Goal: Transaction & Acquisition: Purchase product/service

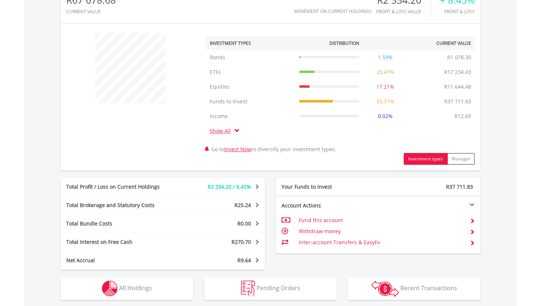
scroll to position [375, 0]
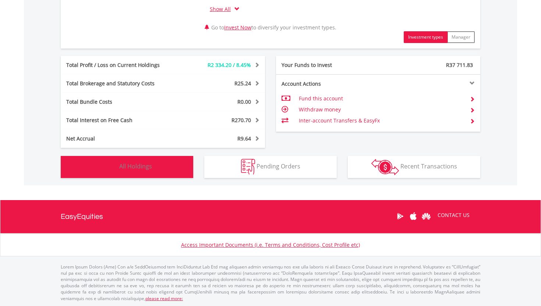
click at [177, 167] on button "Holdings All Holdings" at bounding box center [127, 167] width 132 height 22
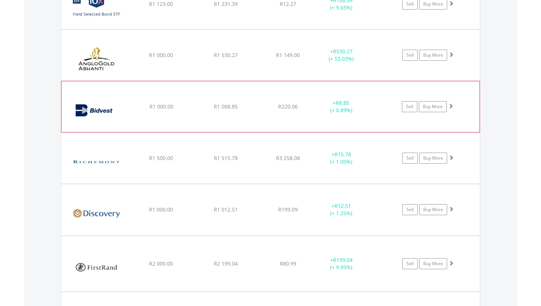
scroll to position [688, 0]
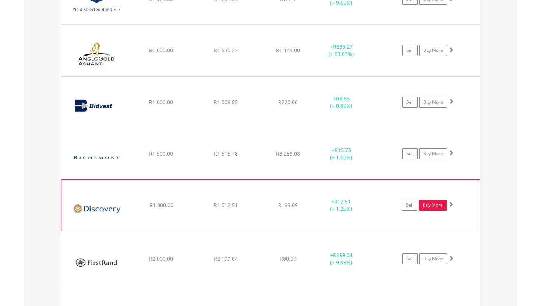
click at [430, 207] on link "Buy More" at bounding box center [433, 205] width 28 height 11
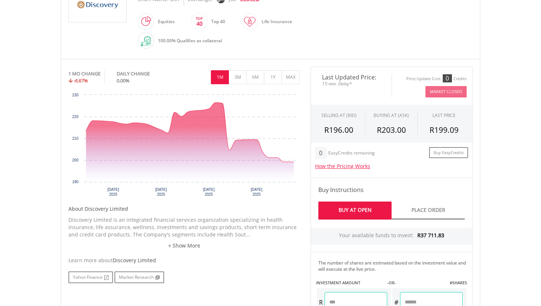
scroll to position [246, 0]
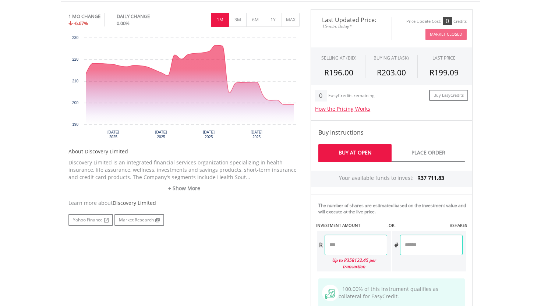
click at [356, 245] on input "number" at bounding box center [355, 245] width 63 height 21
type input "******"
click at [284, 251] on div "No chart available. 1 MO CHANGE -6.67% DAILY CHANGE 0.00% 1M 3M 6M 1Y MAX Chart…" at bounding box center [270, 215] width 415 height 413
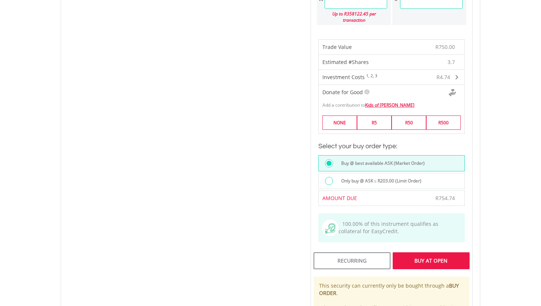
scroll to position [493, 0]
click at [415, 253] on div "Buy At Open" at bounding box center [430, 260] width 77 height 17
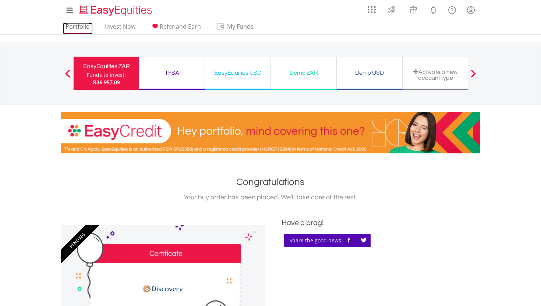
click at [79, 27] on link "Portfolio" at bounding box center [78, 28] width 30 height 11
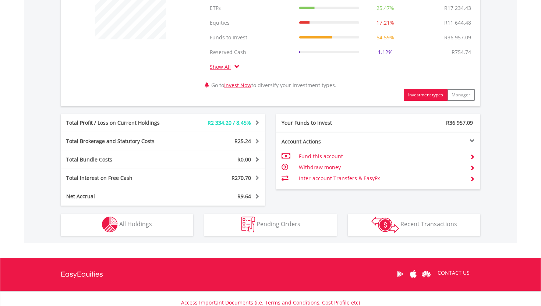
scroll to position [375, 0]
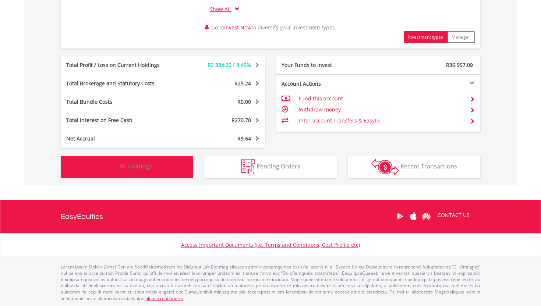
click at [166, 174] on button "Holdings All Holdings" at bounding box center [127, 167] width 132 height 22
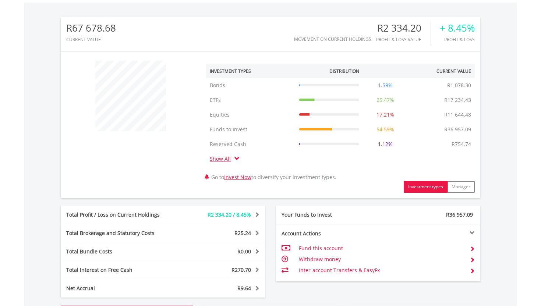
scroll to position [0, 0]
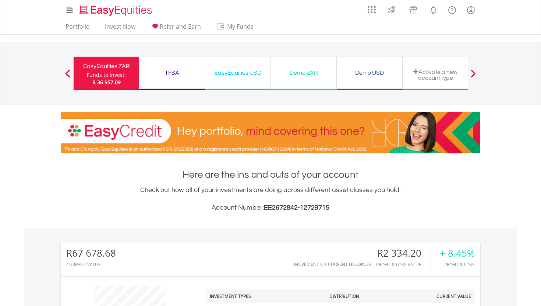
click at [177, 71] on div "TFSA" at bounding box center [171, 73] width 57 height 10
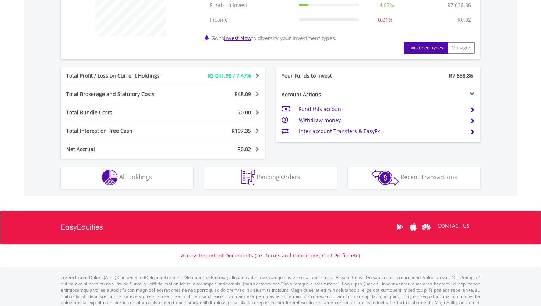
scroll to position [331, 0]
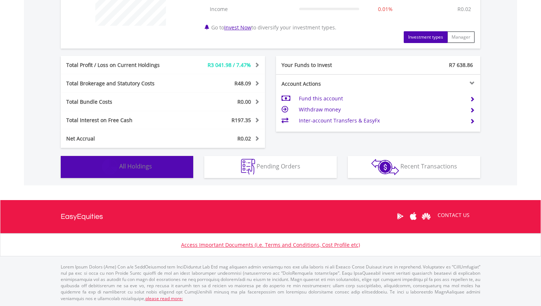
click at [164, 160] on button "Holdings All Holdings" at bounding box center [127, 167] width 132 height 22
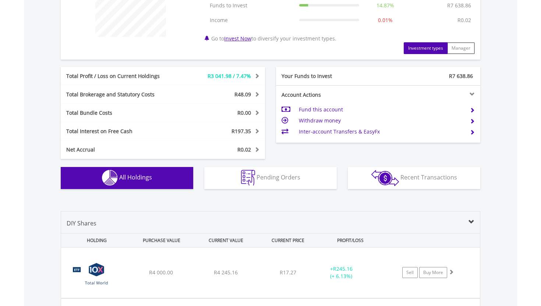
scroll to position [0, 0]
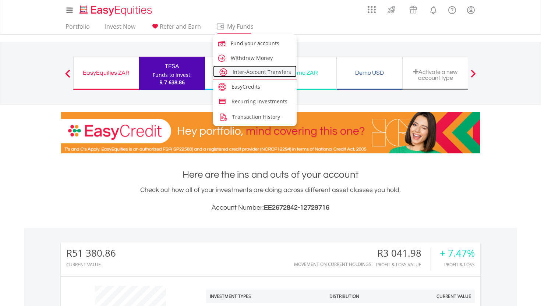
click at [236, 70] on span "Inter-Account Transfers" at bounding box center [261, 71] width 58 height 7
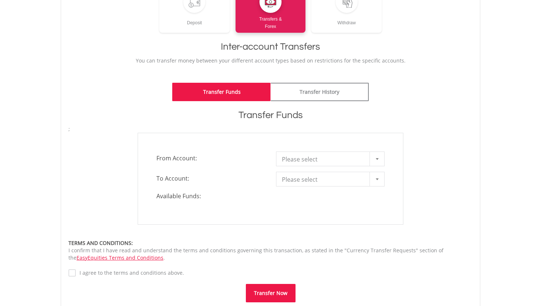
scroll to position [120, 0]
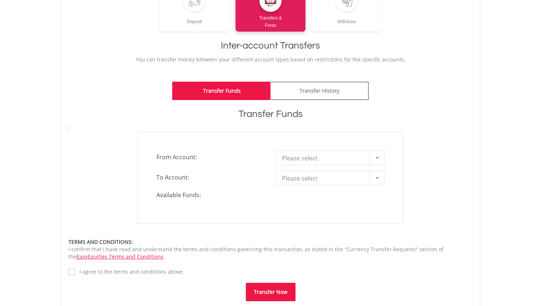
click at [311, 156] on span "Please select" at bounding box center [325, 158] width 86 height 15
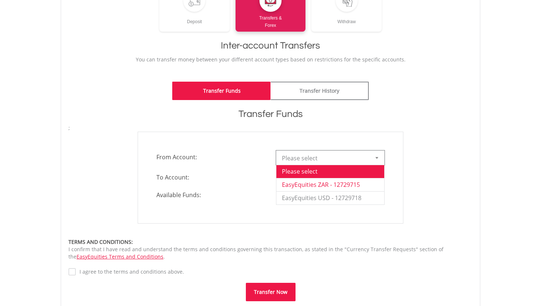
click at [305, 184] on li "EasyEquities ZAR - 12729715" at bounding box center [330, 184] width 108 height 13
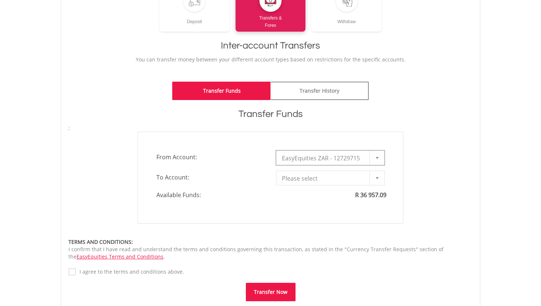
click at [301, 178] on span "Please select" at bounding box center [325, 178] width 86 height 15
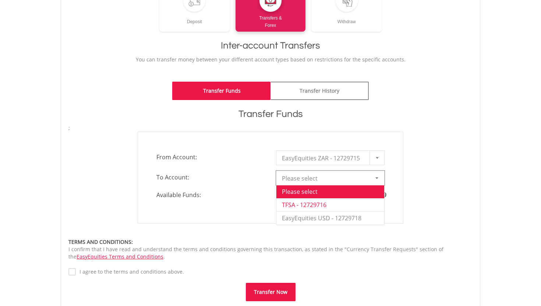
click at [301, 205] on li "TFSA - 12729716" at bounding box center [330, 204] width 108 height 13
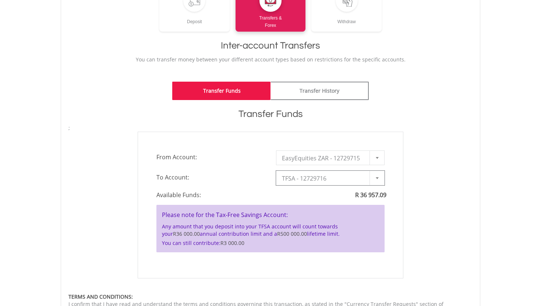
type input "*"
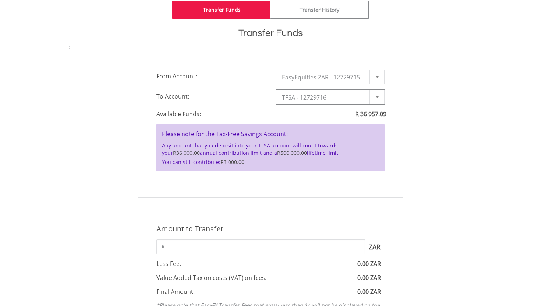
scroll to position [201, 0]
click at [256, 248] on input "*" at bounding box center [260, 246] width 209 height 15
type input "****"
click at [425, 238] on div "Amount to Transfer 1 ZAR = 1.0000 ZAR **** ZAR You can transfer funds into your…" at bounding box center [270, 279] width 415 height 149
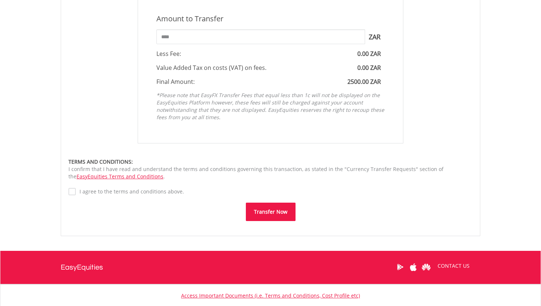
scroll to position [411, 0]
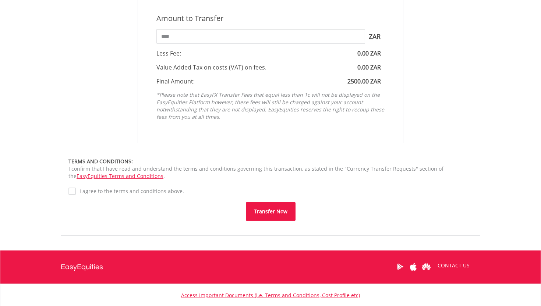
click at [268, 207] on button "Transfer Now" at bounding box center [271, 211] width 50 height 18
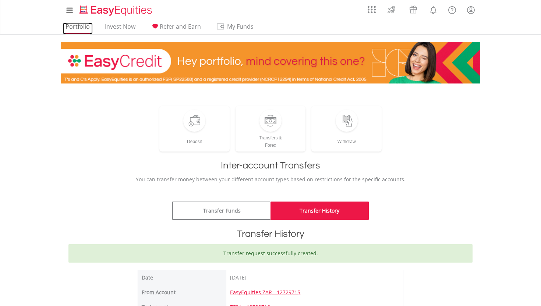
click at [78, 23] on link "Portfolio" at bounding box center [78, 28] width 30 height 11
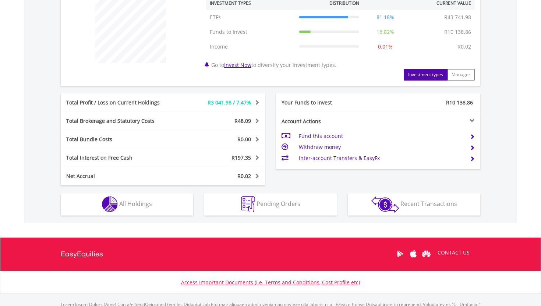
scroll to position [331, 0]
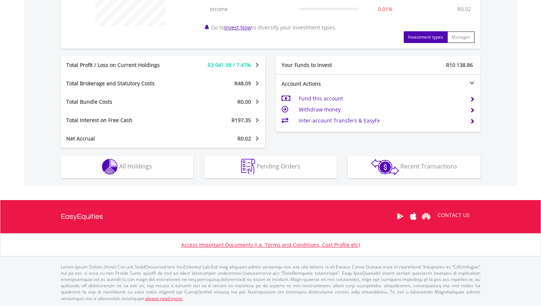
click at [137, 155] on div "Holdings All Holdings" at bounding box center [126, 163] width 143 height 30
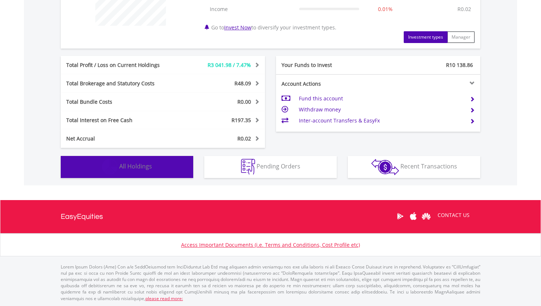
click at [137, 165] on span "All Holdings" at bounding box center [135, 166] width 33 height 8
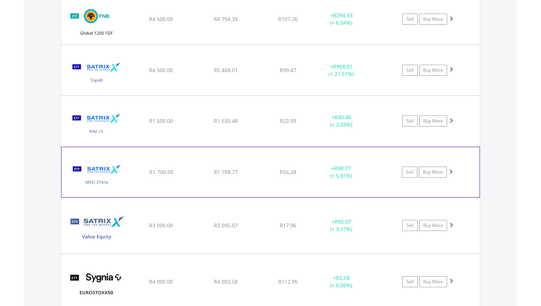
scroll to position [780, 0]
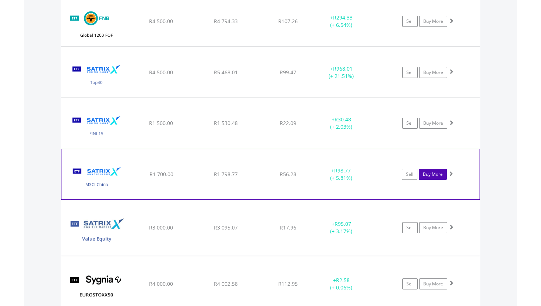
click at [430, 174] on link "Buy More" at bounding box center [433, 174] width 28 height 11
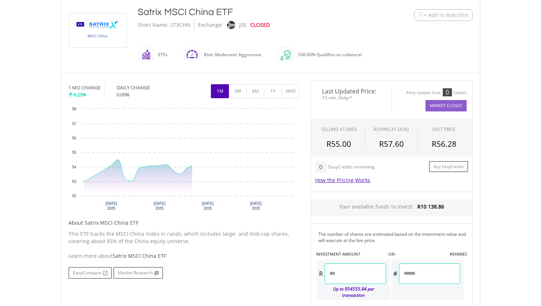
scroll to position [198, 0]
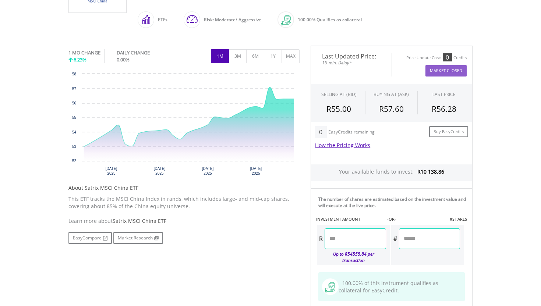
click at [362, 244] on input "number" at bounding box center [354, 238] width 61 height 21
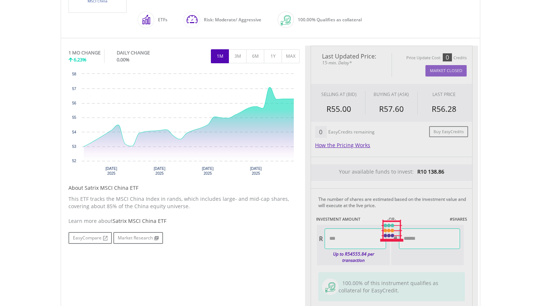
type input "******"
click at [248, 246] on div "No chart available. 1 MO CHANGE 6.23% DAILY CHANGE 0.00% 1M 3M 6M 1Y MAX Chart …" at bounding box center [270, 231] width 415 height 370
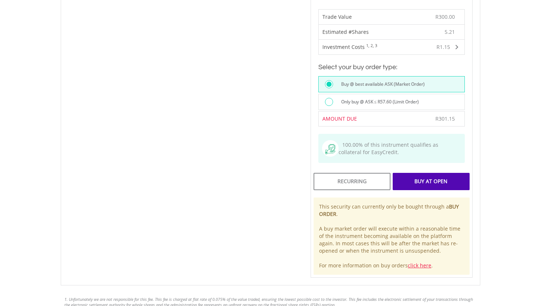
scroll to position [469, 0]
click at [432, 175] on div "Buy At Open" at bounding box center [430, 180] width 77 height 17
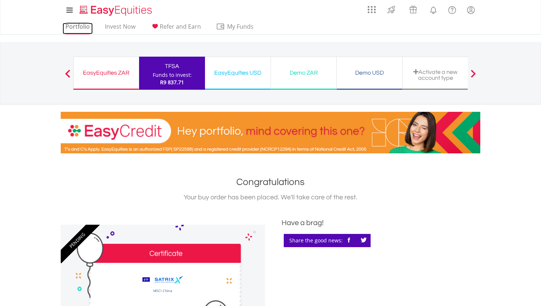
click at [86, 25] on link "Portfolio" at bounding box center [78, 28] width 30 height 11
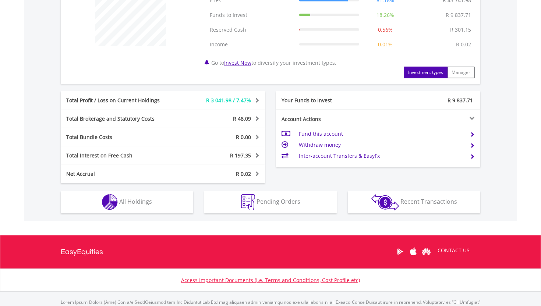
scroll to position [345, 0]
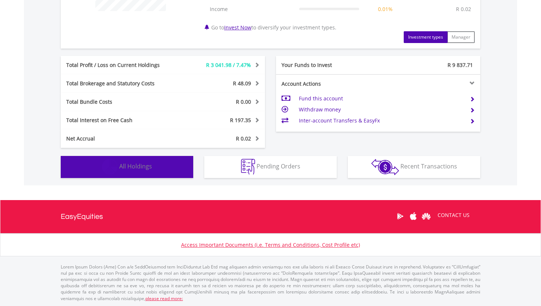
click at [140, 168] on span "All Holdings" at bounding box center [135, 166] width 33 height 8
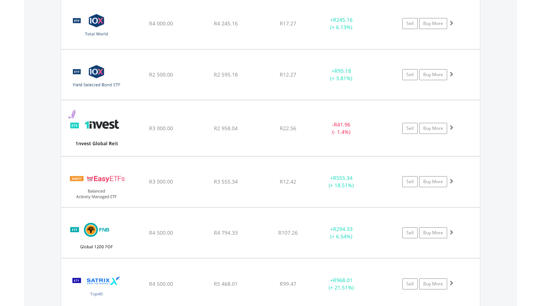
scroll to position [583, 0]
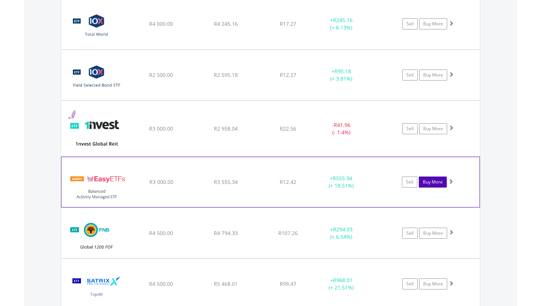
click at [430, 182] on link "Buy More" at bounding box center [433, 182] width 28 height 11
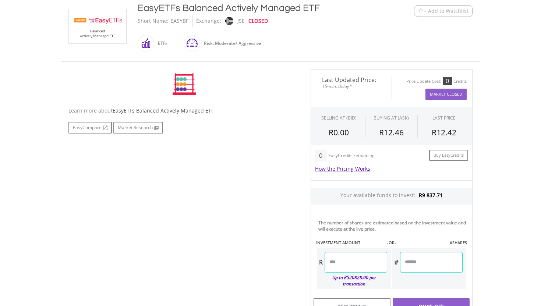
scroll to position [207, 0]
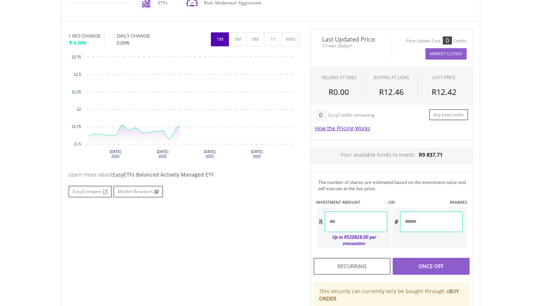
click at [358, 225] on input "number" at bounding box center [355, 222] width 63 height 21
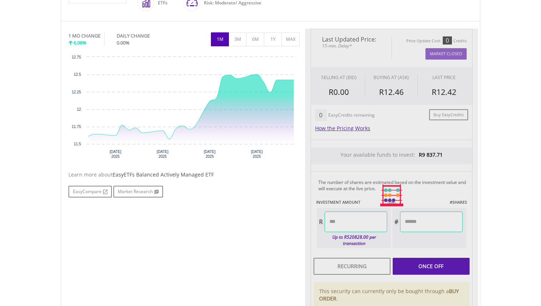
type input "*******"
type input "********"
click at [255, 235] on div "No chart available. 1 MO CHANGE 6.98% DAILY CHANGE 0.00% 1M 3M 6M 1Y MAX Chart …" at bounding box center [270, 196] width 415 height 334
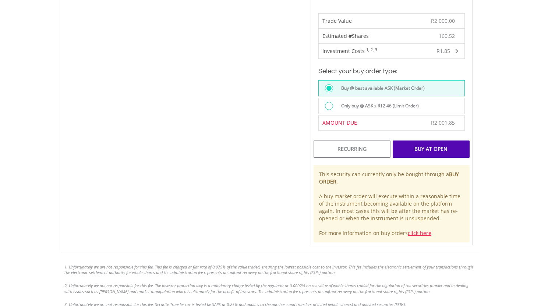
scroll to position [457, 0]
click at [438, 146] on div "Buy At Open" at bounding box center [430, 148] width 77 height 17
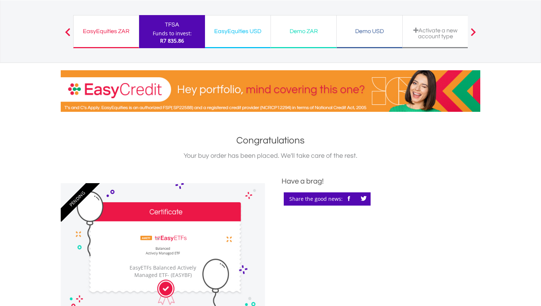
scroll to position [13, 0]
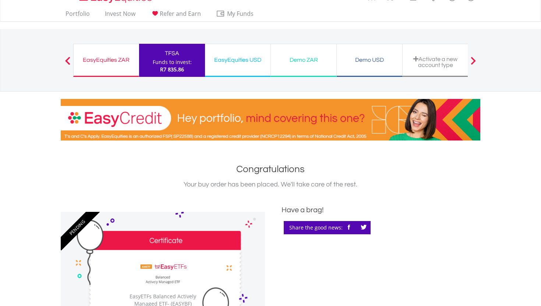
click at [185, 59] on div "Funds to invest:" at bounding box center [172, 61] width 39 height 7
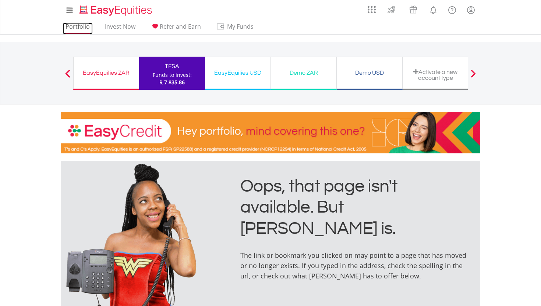
click at [83, 28] on link "Portfolio" at bounding box center [78, 28] width 30 height 11
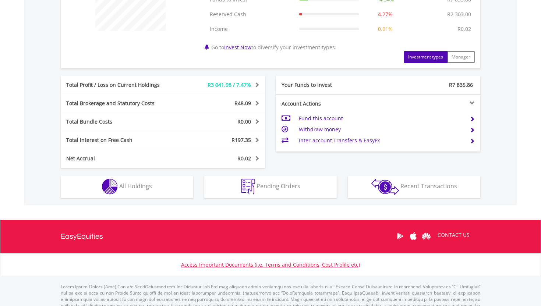
scroll to position [345, 0]
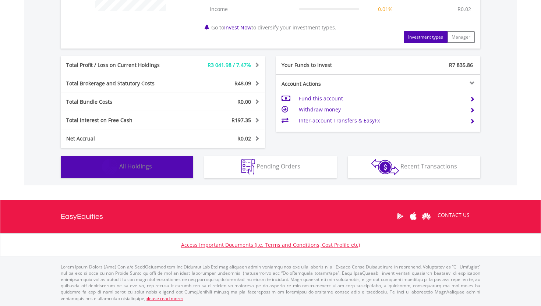
click at [175, 177] on button "Holdings All Holdings" at bounding box center [127, 167] width 132 height 22
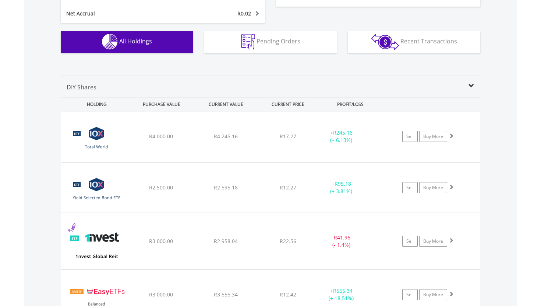
scroll to position [470, 0]
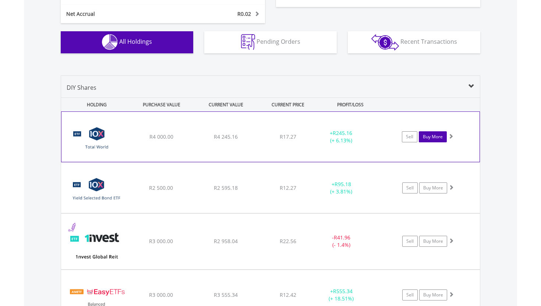
click at [431, 139] on link "Buy More" at bounding box center [433, 136] width 28 height 11
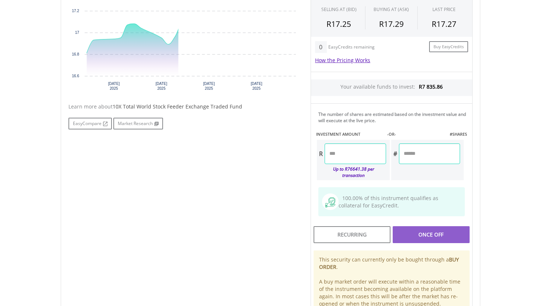
scroll to position [276, 0]
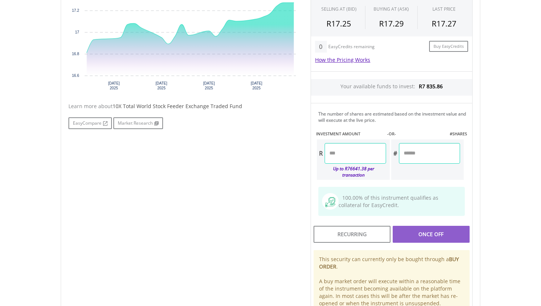
click at [356, 158] on input "number" at bounding box center [354, 153] width 61 height 21
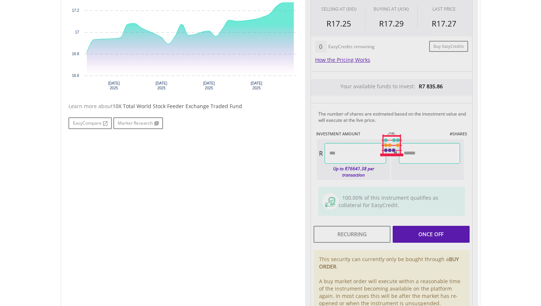
click at [280, 196] on div "No chart available. 1 MO CHANGE 2.74% DAILY CHANGE 0.00% 1M 3M 6M 1Y MAX Chart …" at bounding box center [270, 145] width 415 height 370
type input "*******"
type input "********"
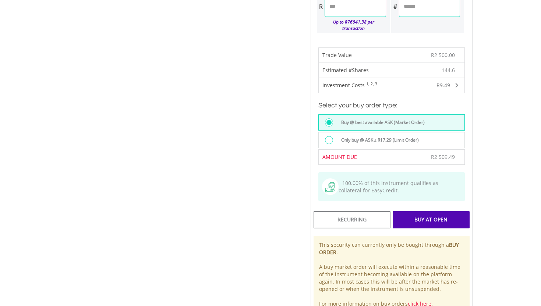
scroll to position [424, 0]
click at [431, 214] on div "Buy At Open" at bounding box center [430, 218] width 77 height 17
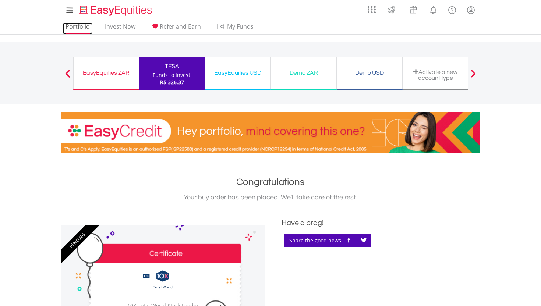
click at [79, 24] on link "Portfolio" at bounding box center [78, 28] width 30 height 11
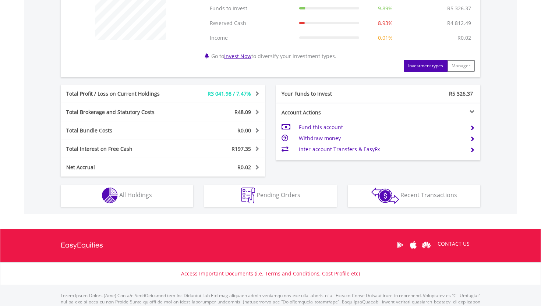
scroll to position [319, 0]
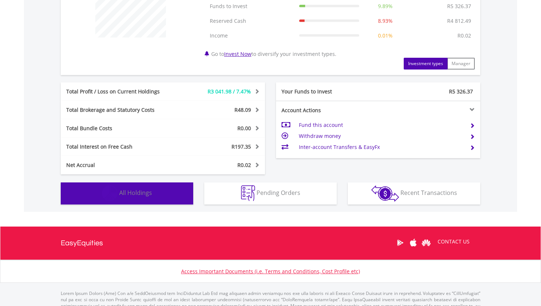
click at [142, 194] on span "All Holdings" at bounding box center [135, 193] width 33 height 8
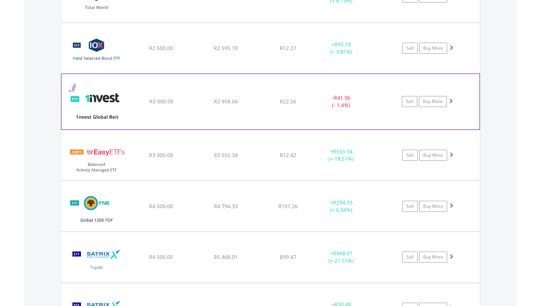
scroll to position [611, 0]
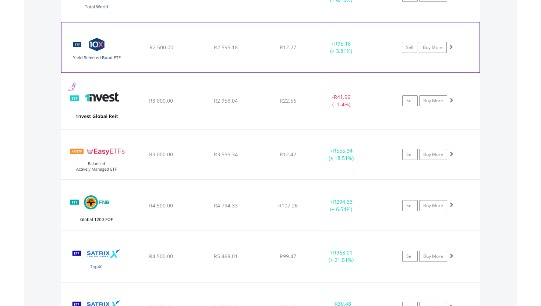
click at [453, 46] on span at bounding box center [450, 46] width 5 height 5
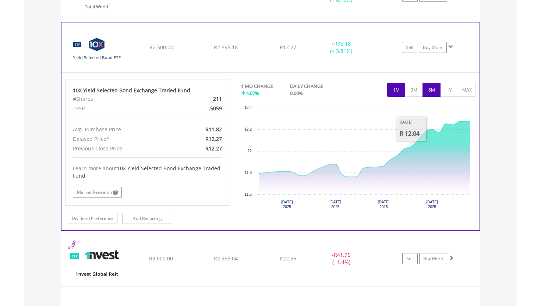
click at [430, 86] on button "6M" at bounding box center [431, 90] width 18 height 14
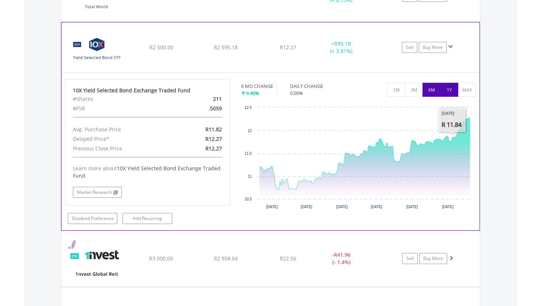
click at [449, 86] on button "1Y" at bounding box center [449, 90] width 18 height 14
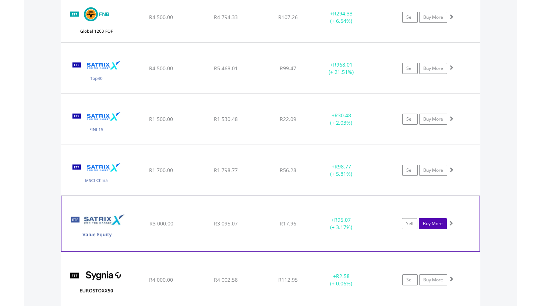
scroll to position [944, 0]
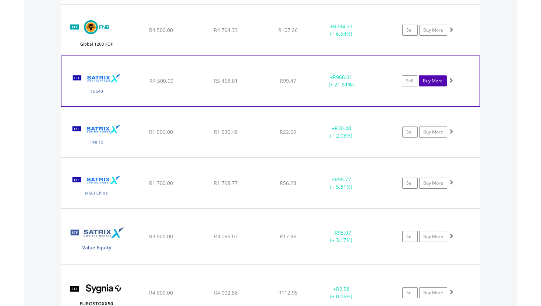
click at [434, 82] on link "Buy More" at bounding box center [433, 80] width 28 height 11
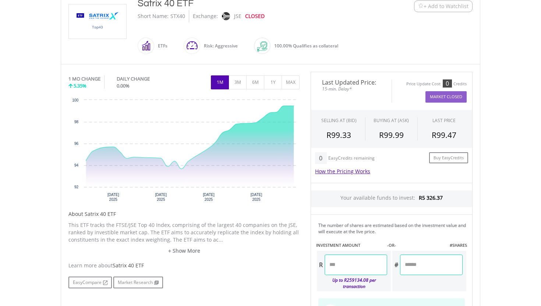
scroll to position [178, 0]
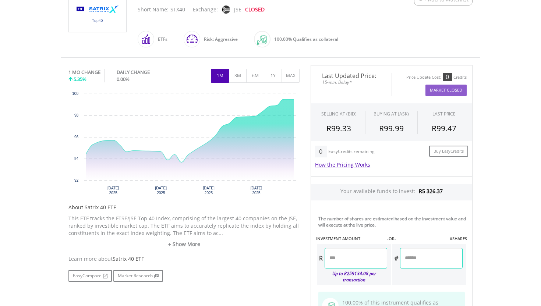
click at [355, 260] on input "number" at bounding box center [355, 258] width 63 height 21
type input "******"
click at [494, 230] on body "My Investments Invest Now New Listings Sell My Recurring Investments Pending Or…" at bounding box center [270, 200] width 541 height 756
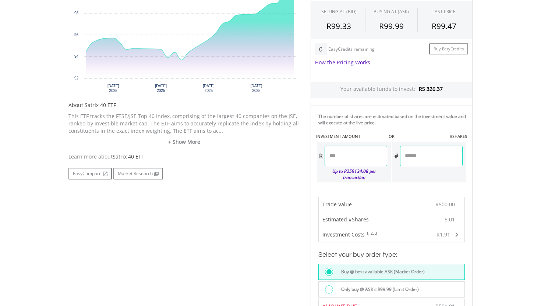
scroll to position [358, 0]
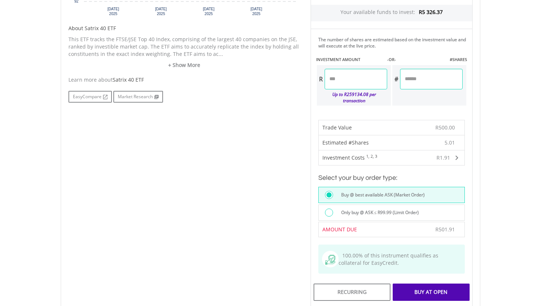
click at [429, 289] on div "Buy At Open" at bounding box center [430, 292] width 77 height 17
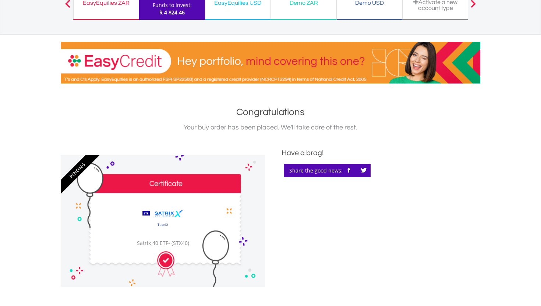
scroll to position [25, 0]
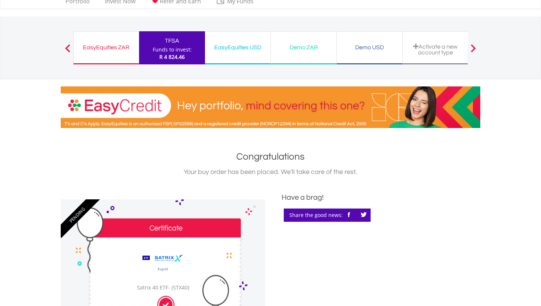
click at [178, 56] on span "R 4 824.46" at bounding box center [171, 56] width 25 height 7
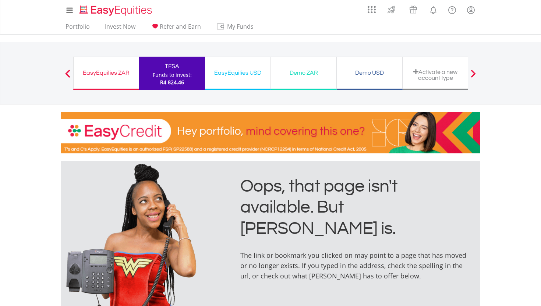
click at [78, 21] on ul "Portfolio Invest Now Refer and Earn My Funds Fund your accounts Withdraw Money …" at bounding box center [162, 27] width 202 height 14
click at [76, 23] on link "Portfolio" at bounding box center [78, 28] width 30 height 11
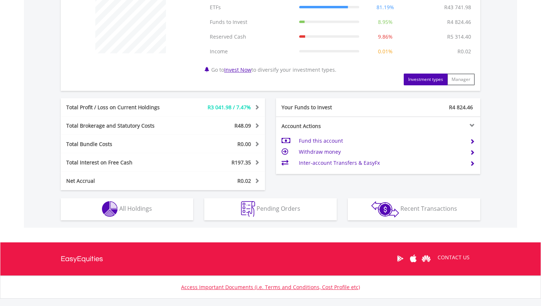
scroll to position [345, 0]
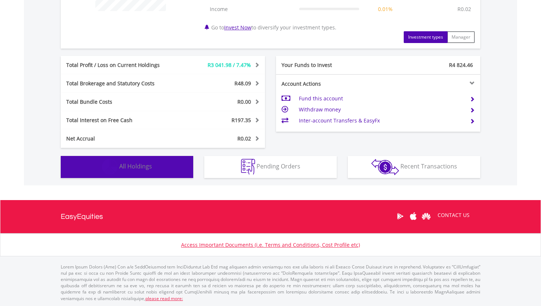
click at [148, 164] on span "All Holdings" at bounding box center [135, 166] width 33 height 8
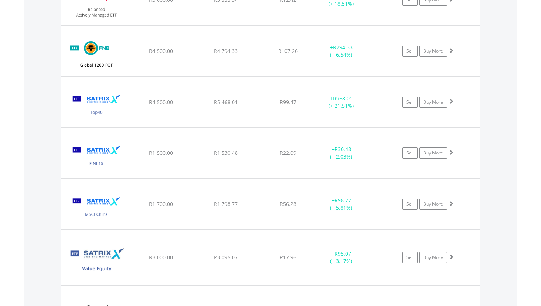
scroll to position [766, 0]
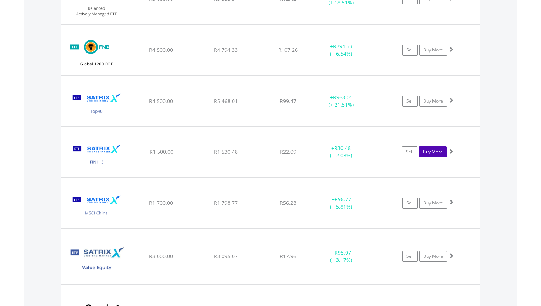
click at [435, 156] on link "Buy More" at bounding box center [433, 151] width 28 height 11
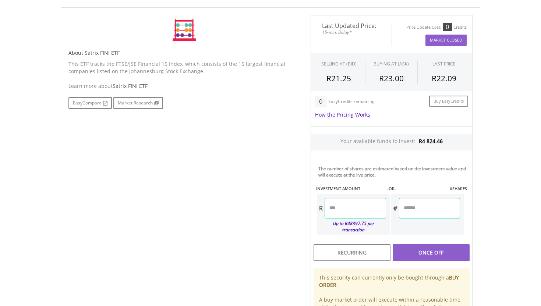
scroll to position [229, 0]
click at [352, 206] on input "number" at bounding box center [354, 208] width 61 height 21
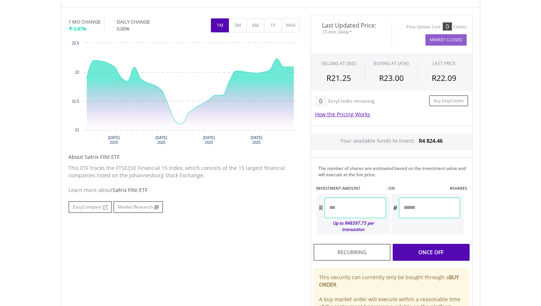
type input "******"
type input "*******"
click at [436, 247] on div "Last Updated Price: 15-min. Delay* Price Update Cost: 0 Credits Market Closed S…" at bounding box center [391, 182] width 173 height 334
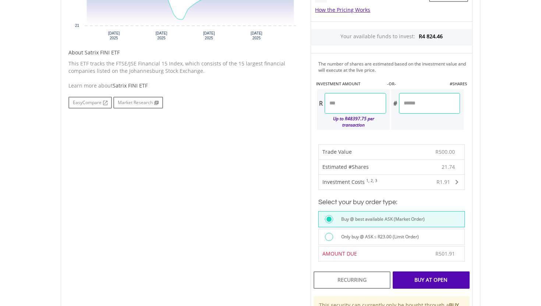
scroll to position [453, 0]
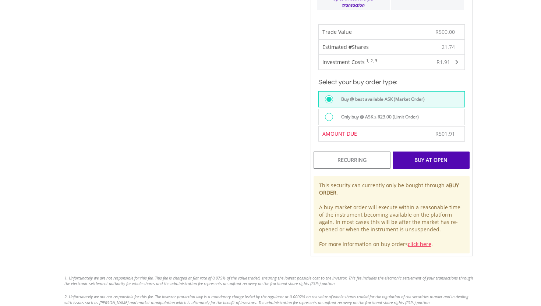
click at [417, 155] on div "Buy At Open" at bounding box center [430, 160] width 77 height 17
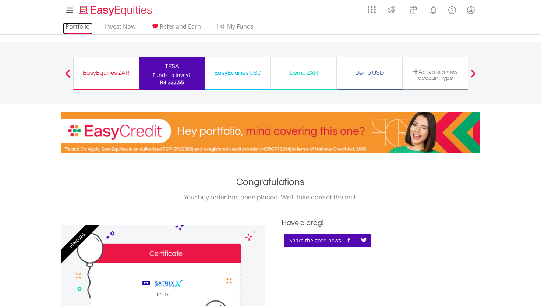
click at [86, 26] on link "Portfolio" at bounding box center [78, 28] width 30 height 11
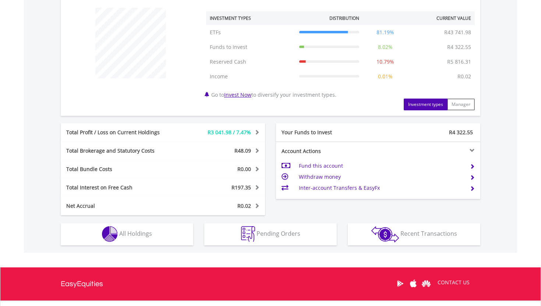
scroll to position [345, 0]
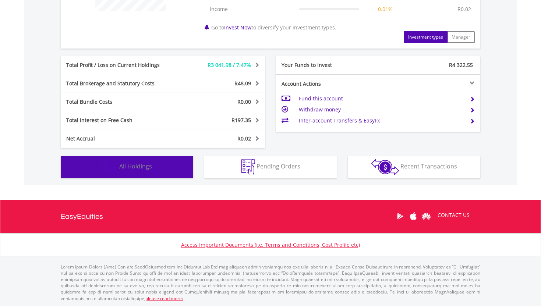
click at [138, 163] on span "All Holdings" at bounding box center [135, 166] width 33 height 8
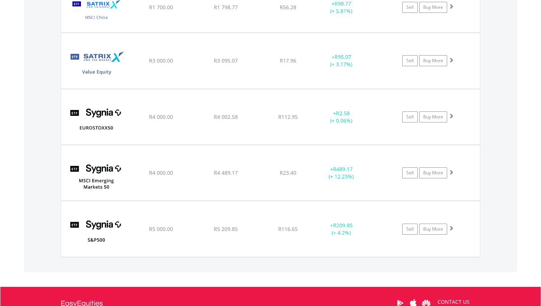
scroll to position [959, 0]
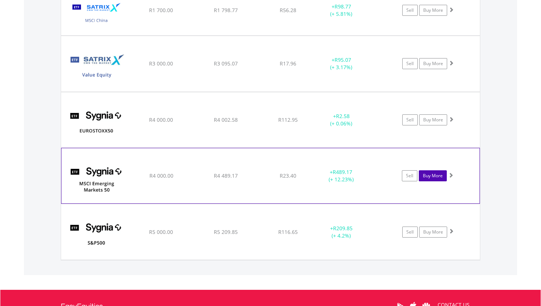
click at [427, 176] on link "Buy More" at bounding box center [433, 175] width 28 height 11
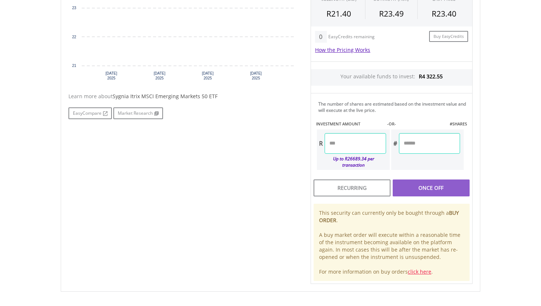
scroll to position [390, 0]
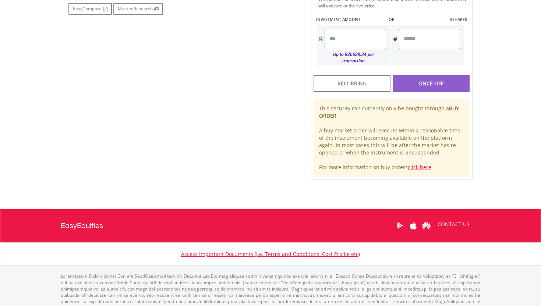
click at [346, 43] on input "number" at bounding box center [354, 39] width 61 height 21
type input "*******"
click at [412, 71] on div "Last Updated Price: 15-min. Delay* Price Update Cost: 0 Credits Market Closed S…" at bounding box center [391, 13] width 173 height 334
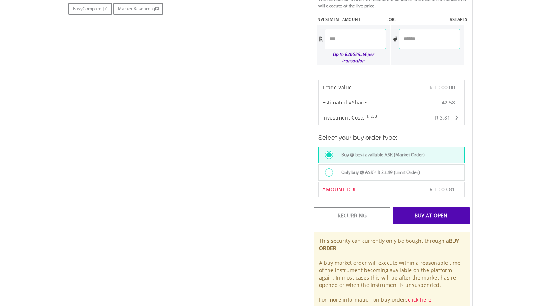
click at [434, 207] on div "Buy At Open" at bounding box center [430, 215] width 77 height 17
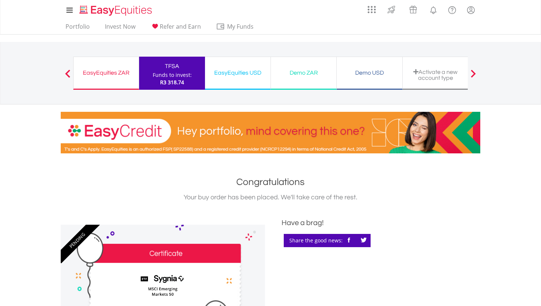
click at [161, 75] on div "Funds to invest:" at bounding box center [172, 74] width 39 height 7
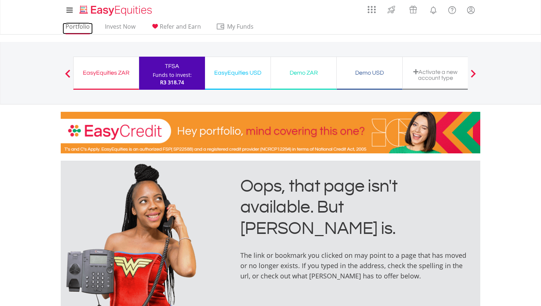
click at [78, 27] on link "Portfolio" at bounding box center [78, 28] width 30 height 11
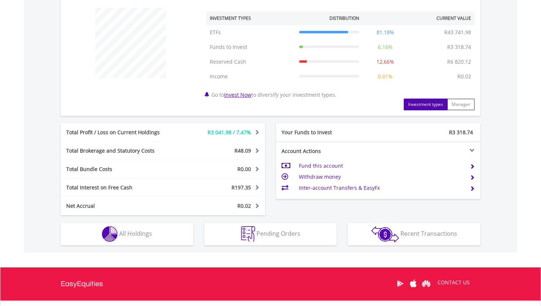
scroll to position [279, 0]
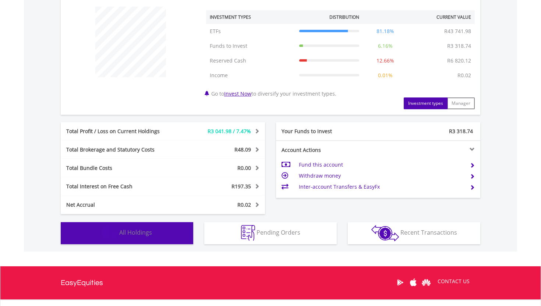
click at [141, 242] on button "Holdings All Holdings" at bounding box center [127, 233] width 132 height 22
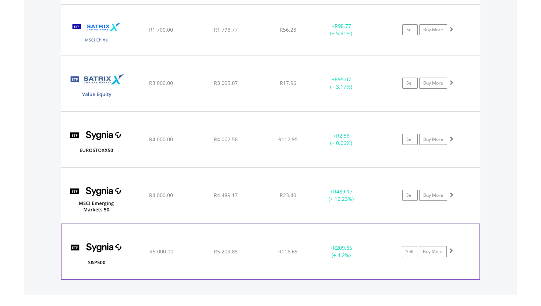
scroll to position [910, 0]
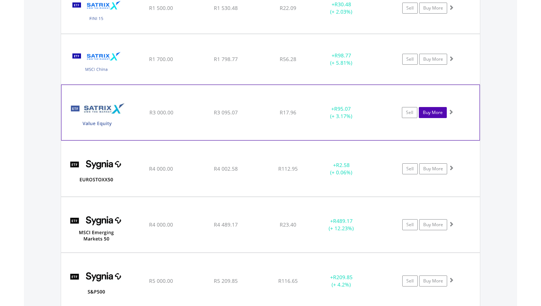
click at [436, 114] on link "Buy More" at bounding box center [433, 112] width 28 height 11
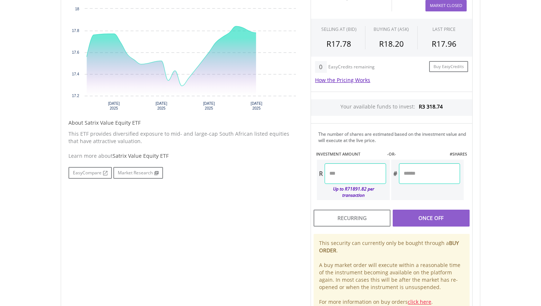
scroll to position [272, 0]
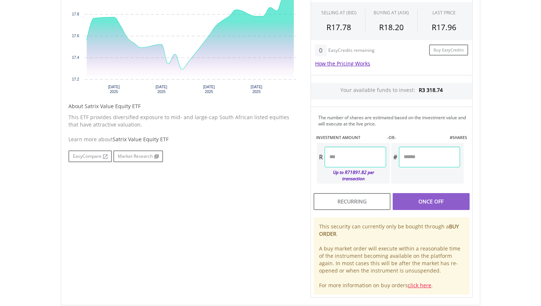
click at [358, 154] on input "number" at bounding box center [354, 157] width 61 height 21
click at [439, 198] on div "Last Updated Price: 15-min. Delay* Price Update Cost: 0 Credits Market Closed S…" at bounding box center [391, 131] width 173 height 334
type input "*******"
type input "******"
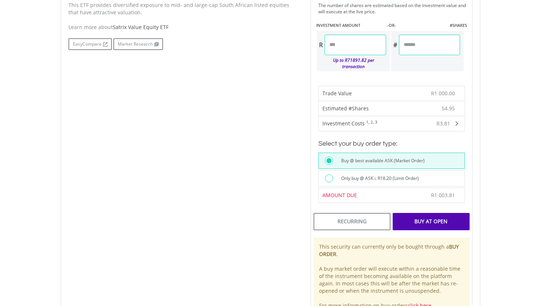
scroll to position [397, 0]
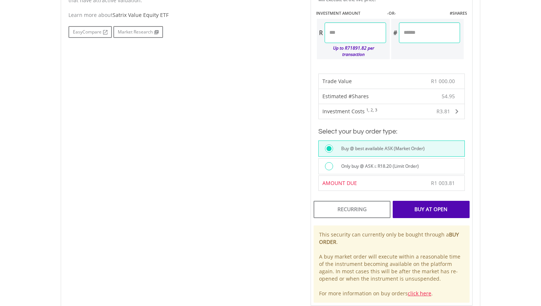
click at [434, 205] on div "Buy At Open" at bounding box center [430, 209] width 77 height 17
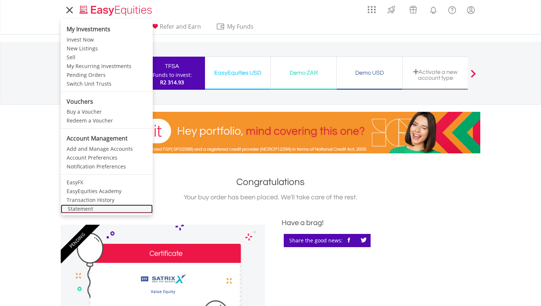
click at [90, 211] on link "Statement" at bounding box center [107, 209] width 92 height 9
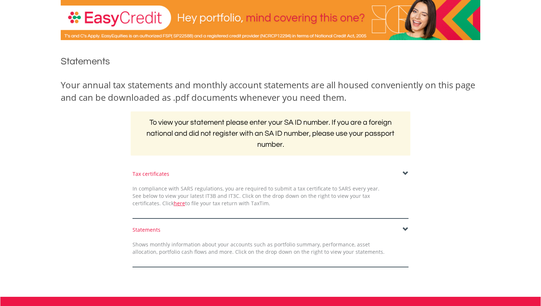
scroll to position [49, 0]
